Goal: Information Seeking & Learning: Learn about a topic

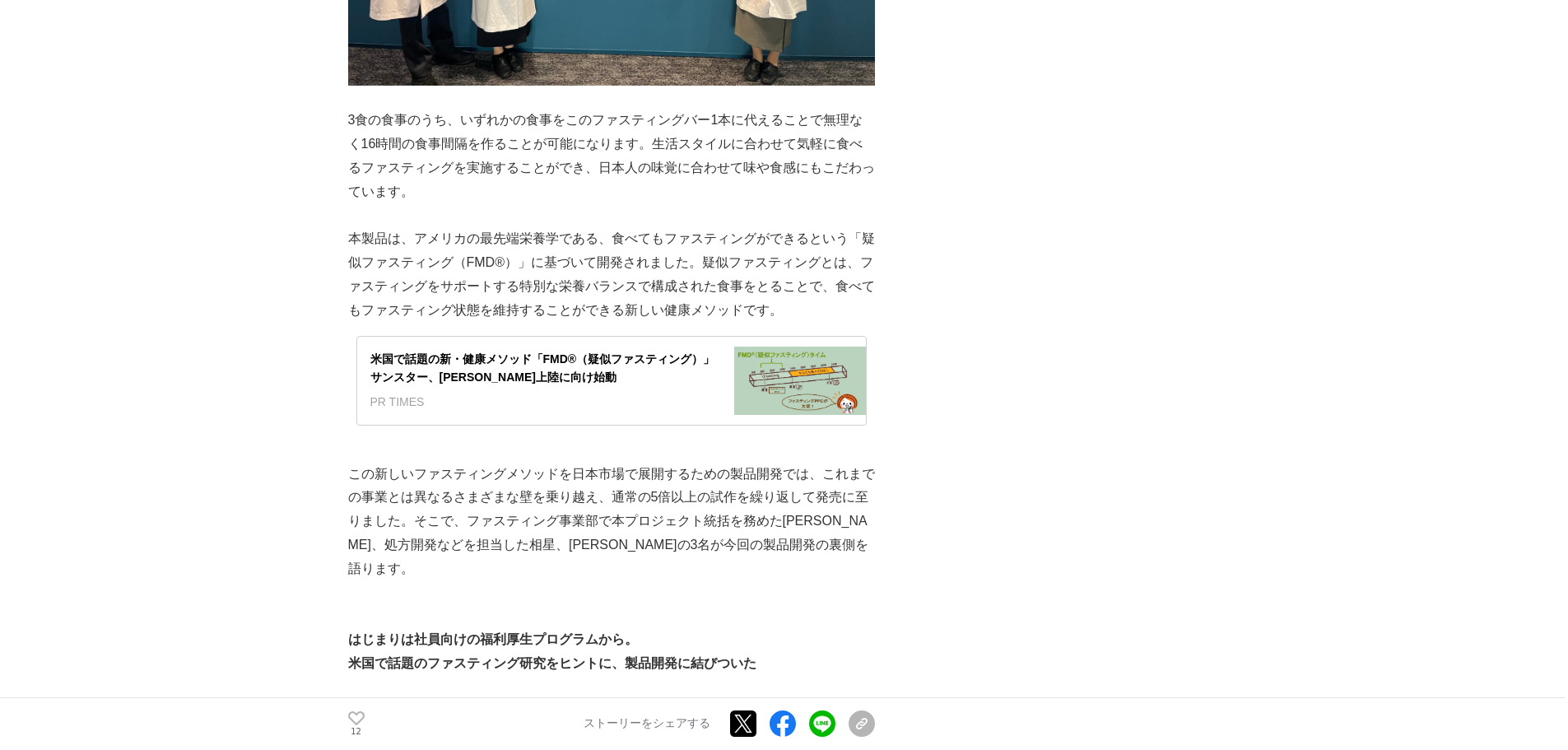
scroll to position [1152, 0]
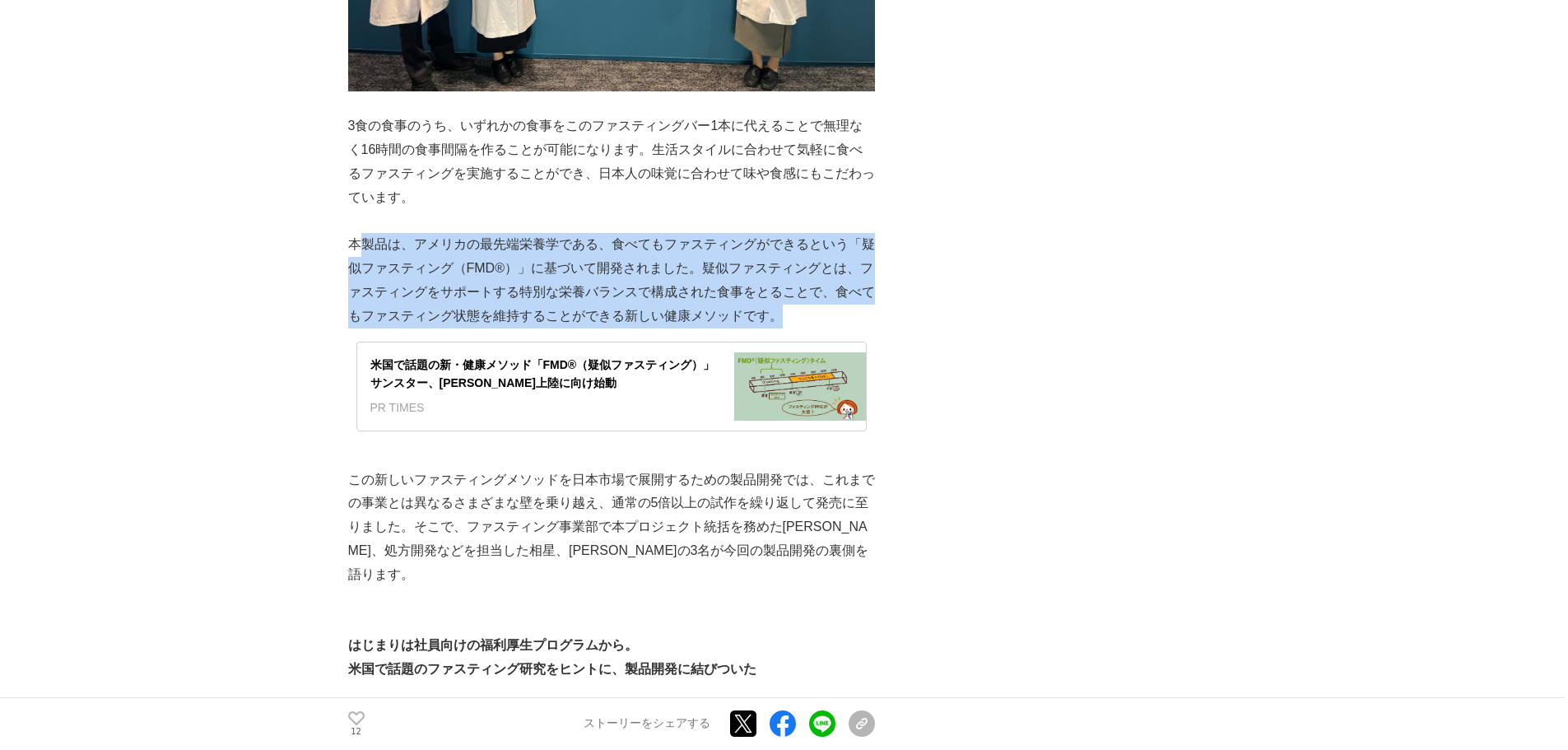
drag, startPoint x: 355, startPoint y: 210, endPoint x: 828, endPoint y: 281, distance: 478.3
click at [828, 281] on p "本製品は、アメリカの最先端栄養学である、食べてもファスティングができるという「疑似ファスティング（FMD®）」に基づいて開発されました。疑似ファスティングとは…" at bounding box center [611, 280] width 527 height 95
click at [815, 290] on p "本製品は、アメリカの最先端栄養学である、食べてもファスティングができるという「疑似ファスティング（FMD®）」に基づいて開発されました。疑似ファスティングとは…" at bounding box center [611, 280] width 527 height 95
drag, startPoint x: 813, startPoint y: 288, endPoint x: 351, endPoint y: 221, distance: 466.8
click at [351, 233] on p "本製品は、アメリカの最先端栄養学である、食べてもファスティングができるという「疑似ファスティング（FMD®）」に基づいて開発されました。疑似ファスティングとは…" at bounding box center [611, 280] width 527 height 95
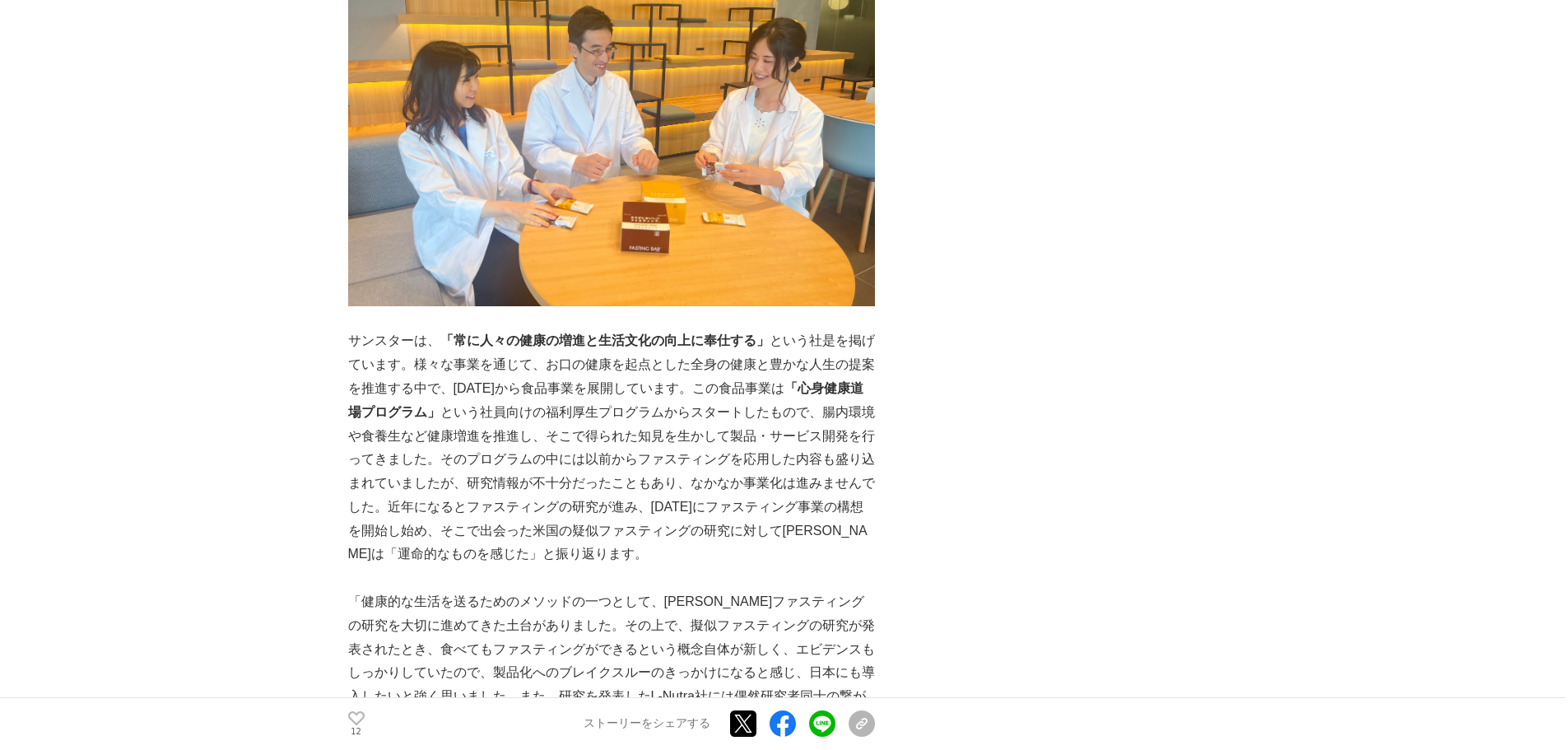
scroll to position [1974, 0]
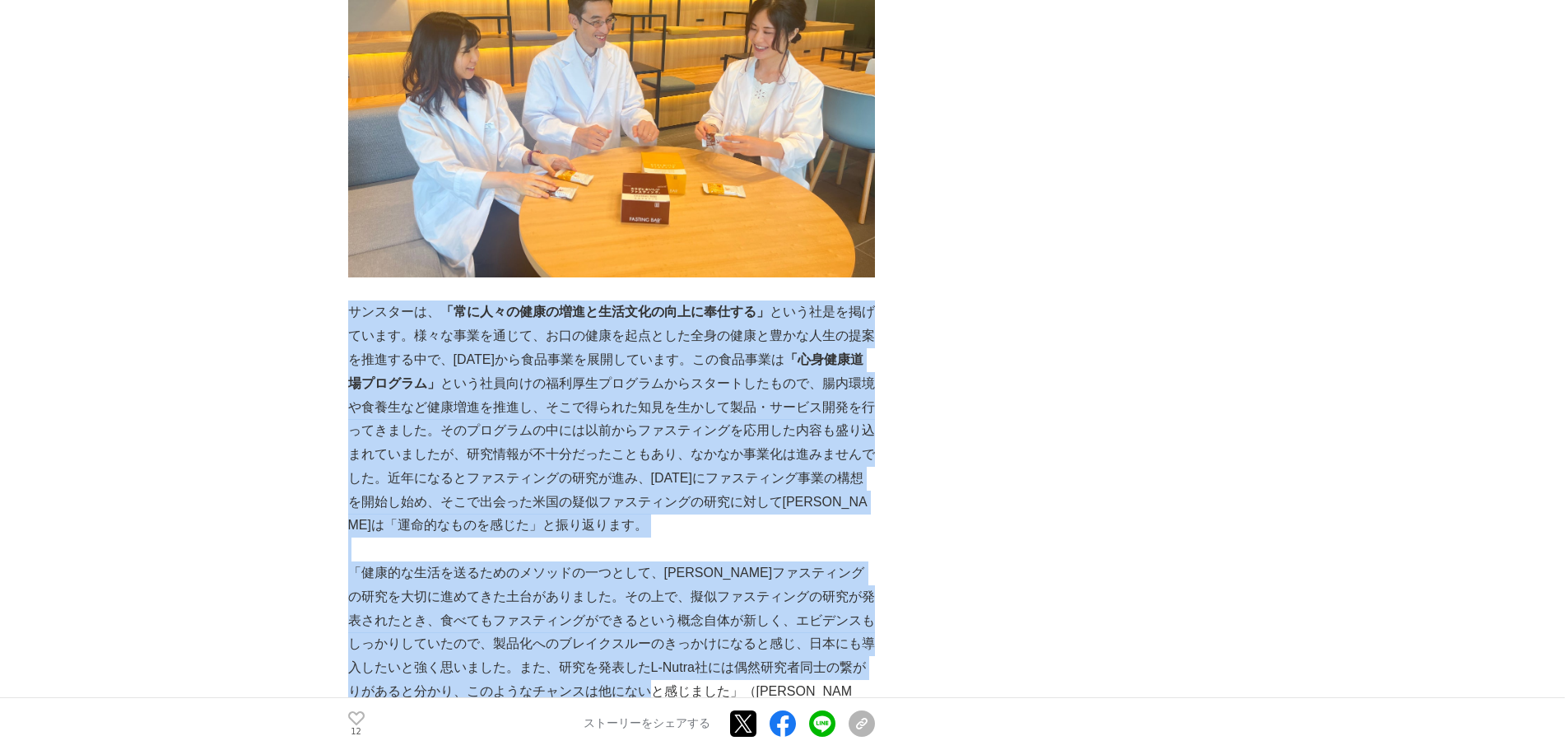
drag, startPoint x: 349, startPoint y: 259, endPoint x: 719, endPoint y: 636, distance: 528.2
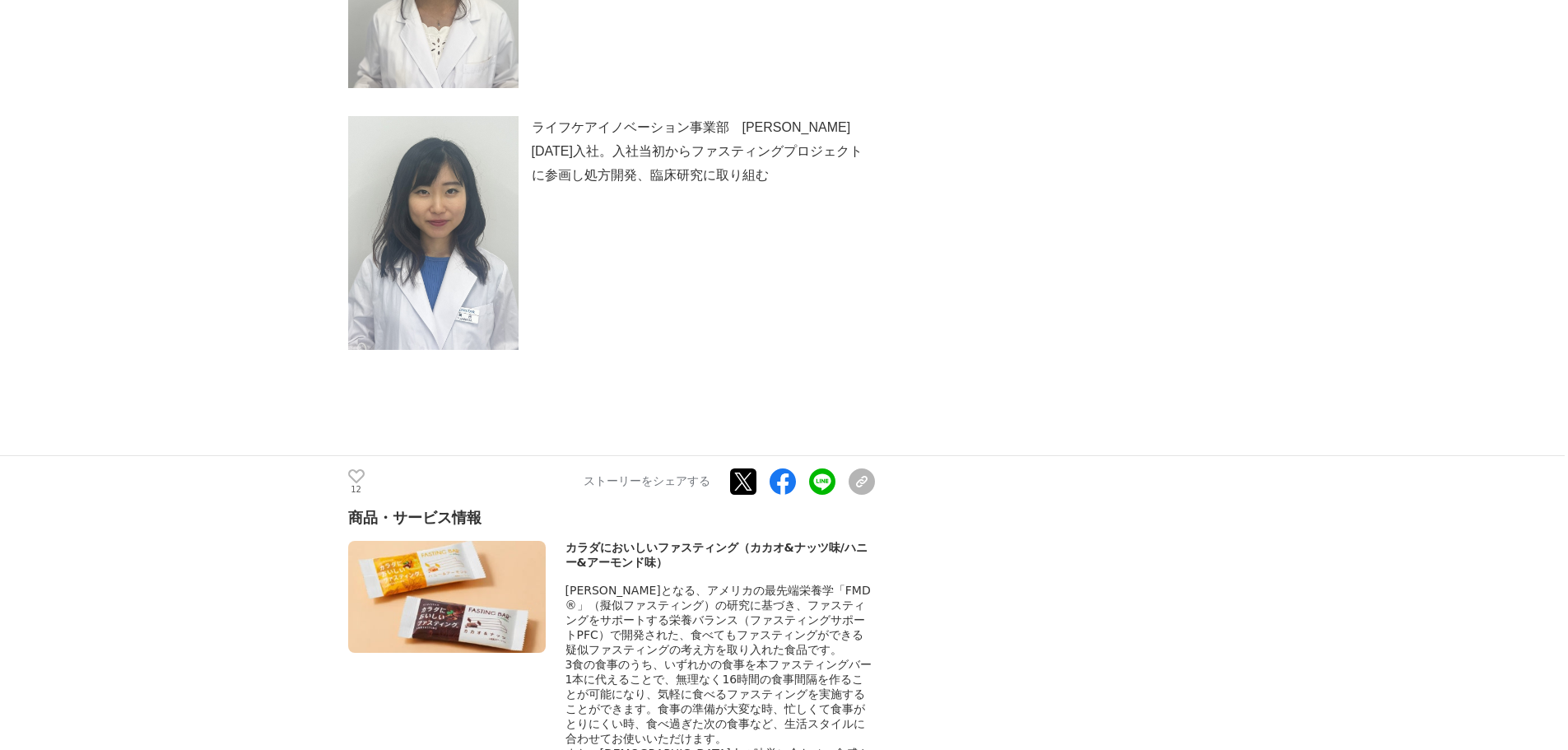
scroll to position [6583, 0]
